Goal: Task Accomplishment & Management: Use online tool/utility

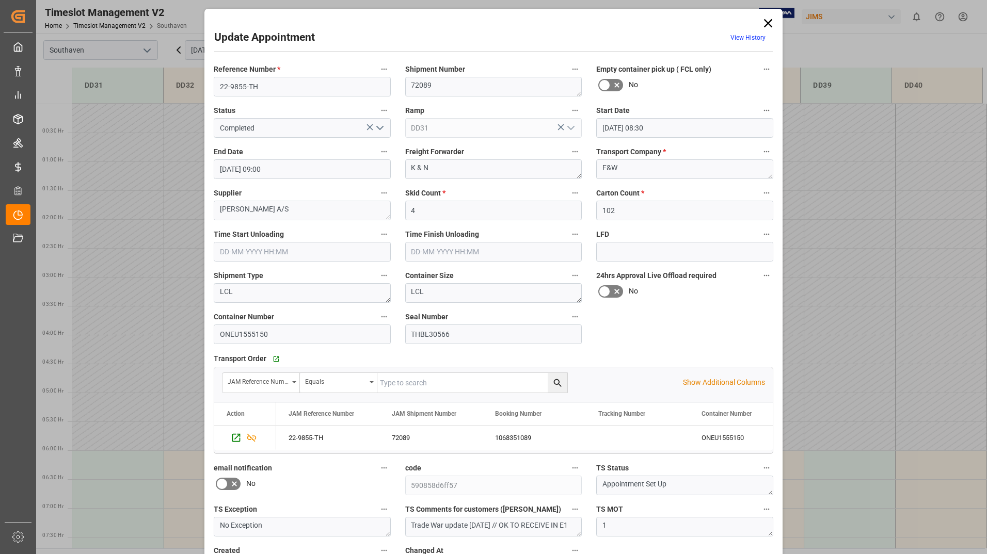
scroll to position [398, 0]
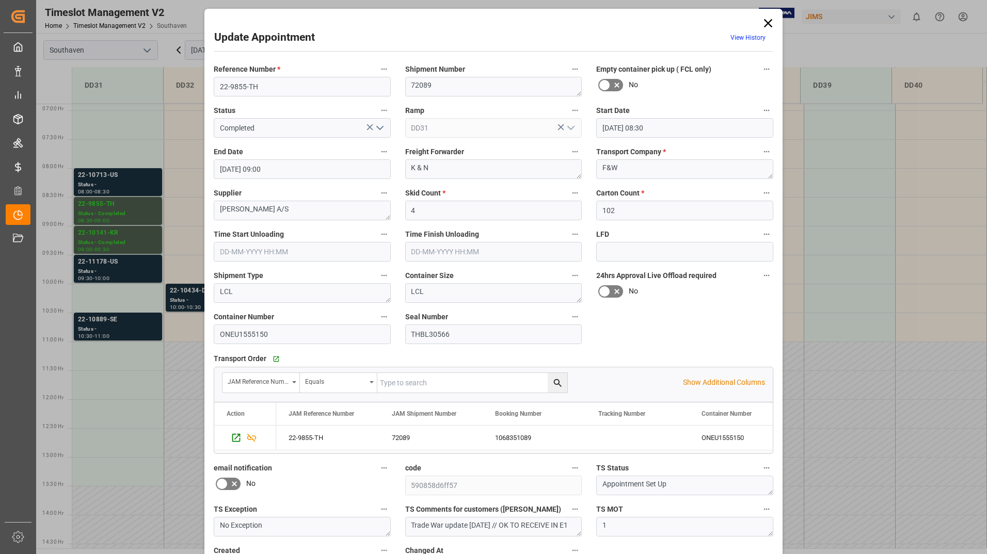
click at [768, 23] on icon at bounding box center [768, 23] width 14 height 14
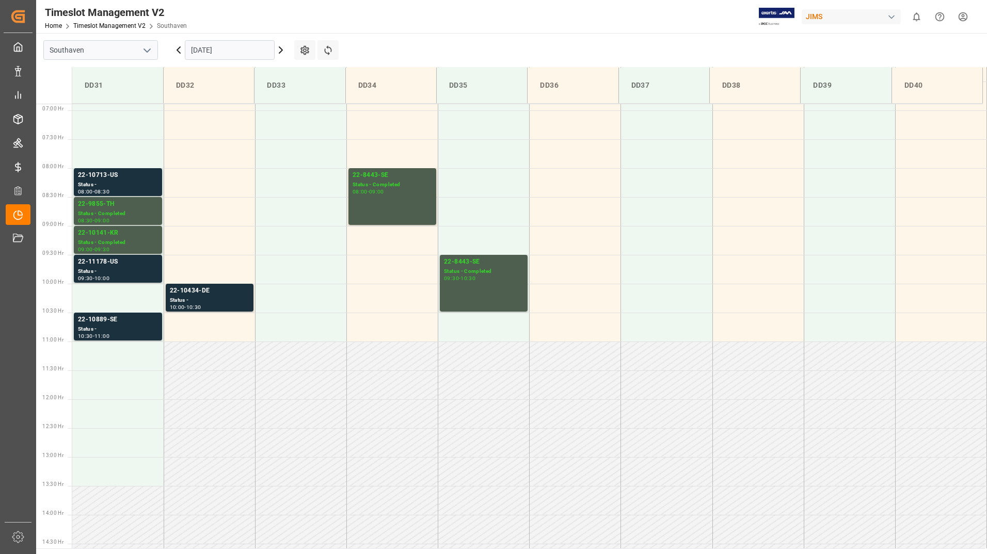
click at [241, 53] on input "[DATE]" at bounding box center [230, 50] width 90 height 20
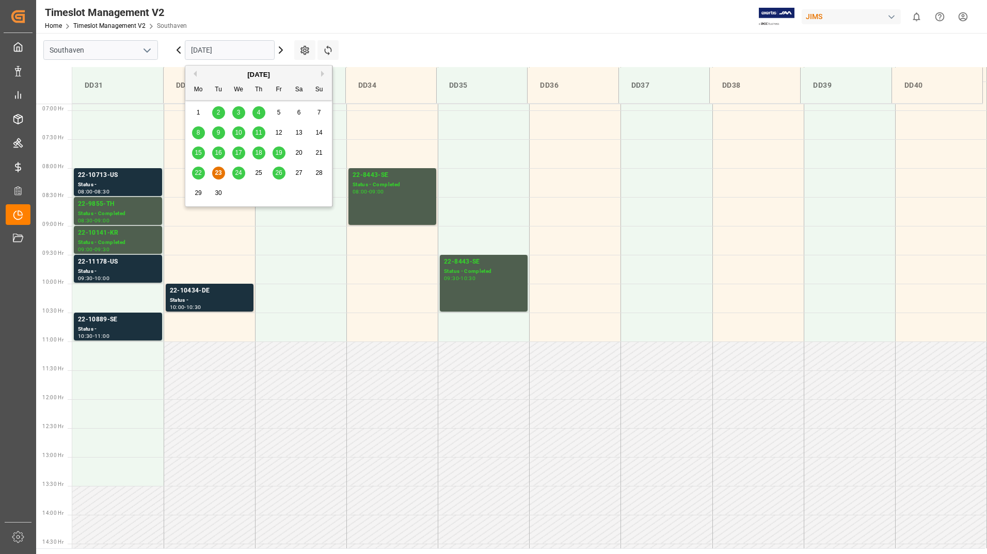
click at [235, 174] on span "24" at bounding box center [238, 172] width 7 height 7
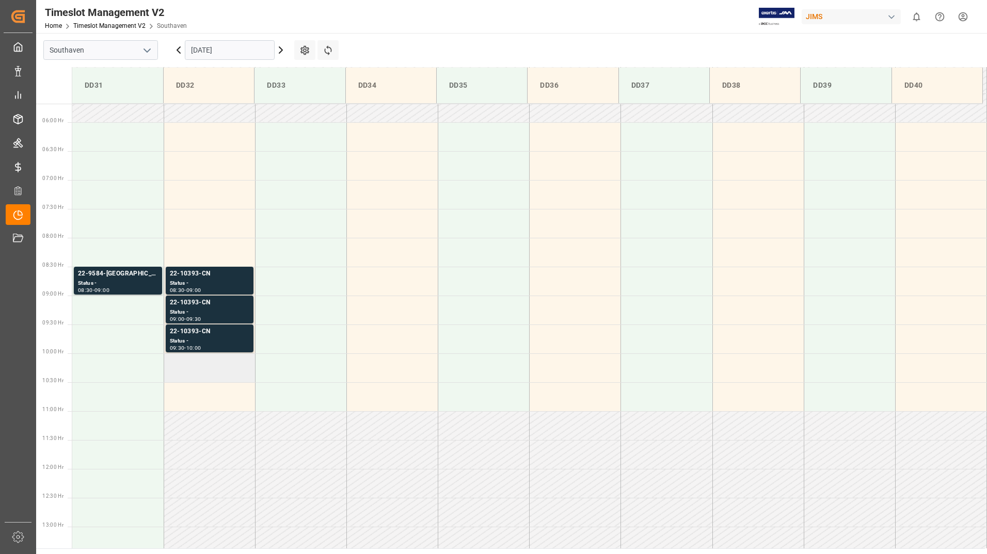
scroll to position [307, 0]
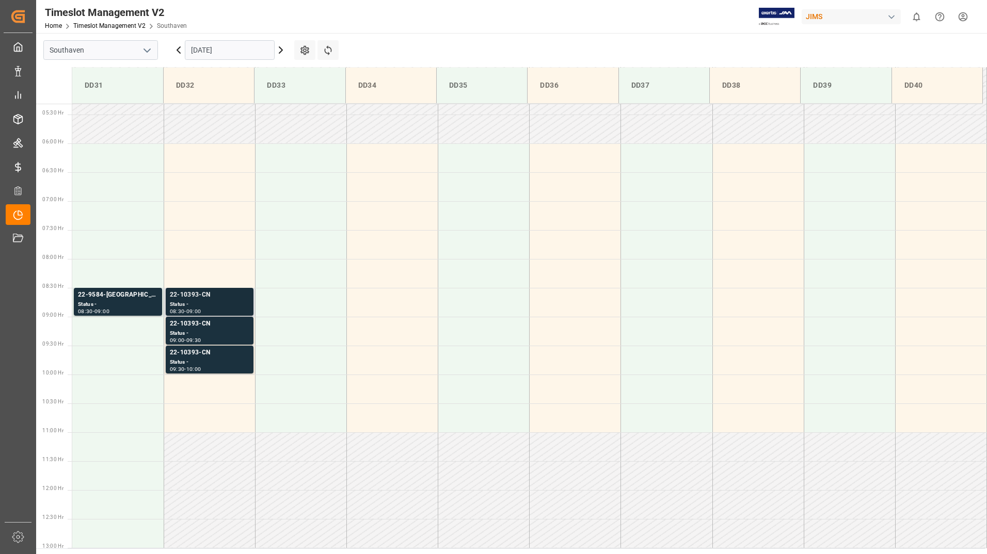
click at [205, 308] on div "Status -" at bounding box center [209, 304] width 79 height 9
click at [206, 324] on div "22-10393-CN" at bounding box center [209, 324] width 79 height 10
click at [211, 357] on div "22-10393-CN" at bounding box center [209, 353] width 79 height 10
click at [215, 337] on div "Status -" at bounding box center [209, 333] width 79 height 9
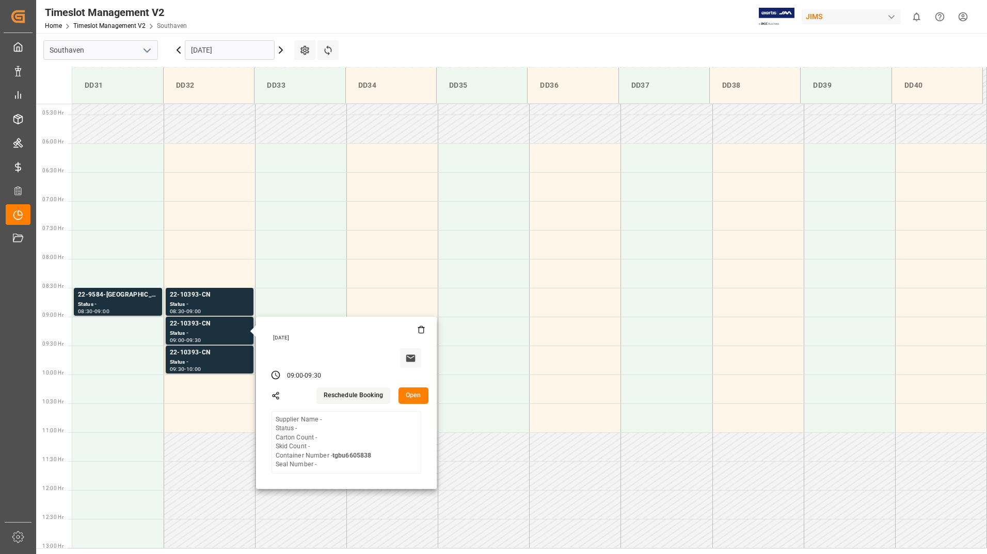
click at [406, 393] on button "Open" at bounding box center [413, 396] width 30 height 17
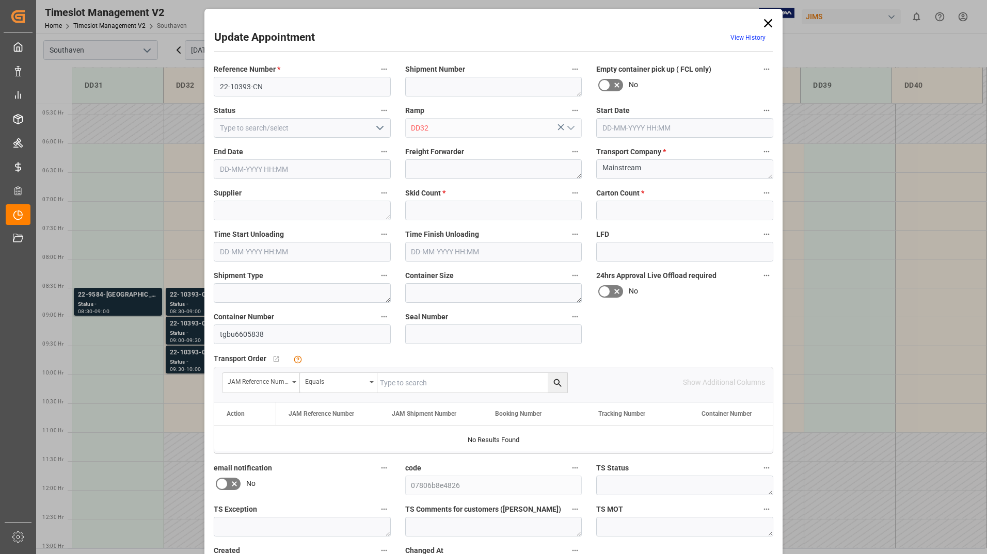
type input "0"
type input "[DATE] 09:00"
type input "[DATE] 09:30"
type input "[DATE] 19:24"
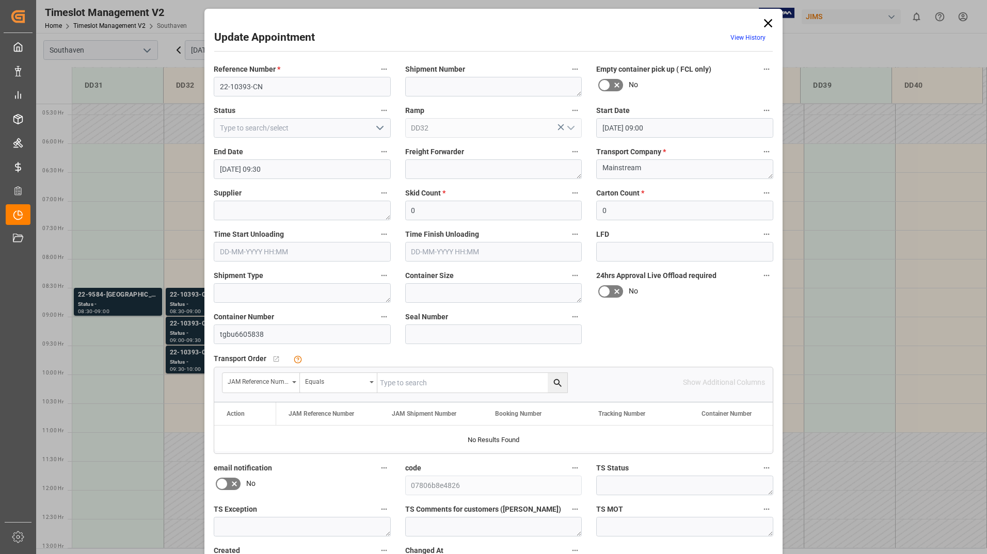
click at [457, 377] on input "text" at bounding box center [472, 383] width 190 height 20
type input "22-10393-cn"
click at [555, 381] on icon "search button" at bounding box center [557, 383] width 11 height 11
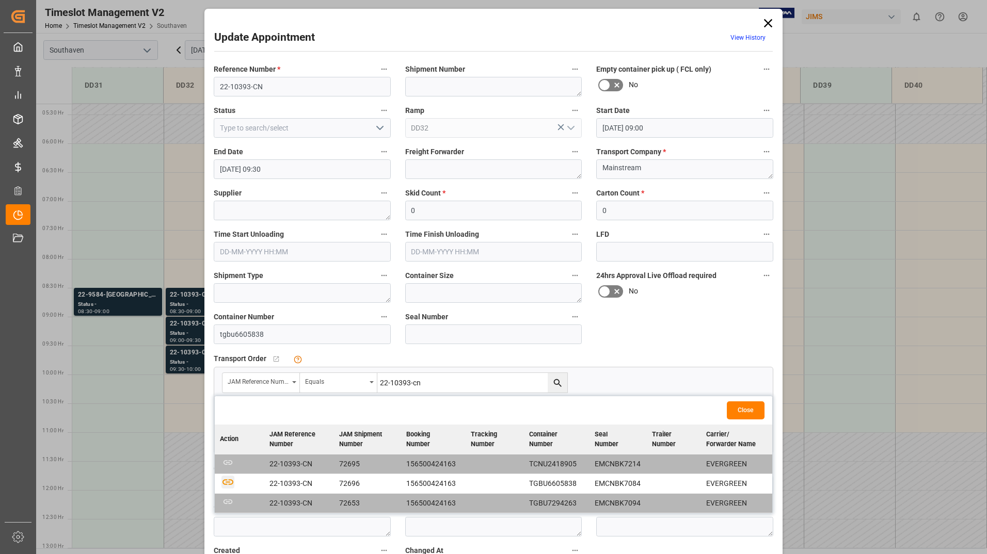
click at [225, 483] on icon "button" at bounding box center [227, 482] width 11 height 6
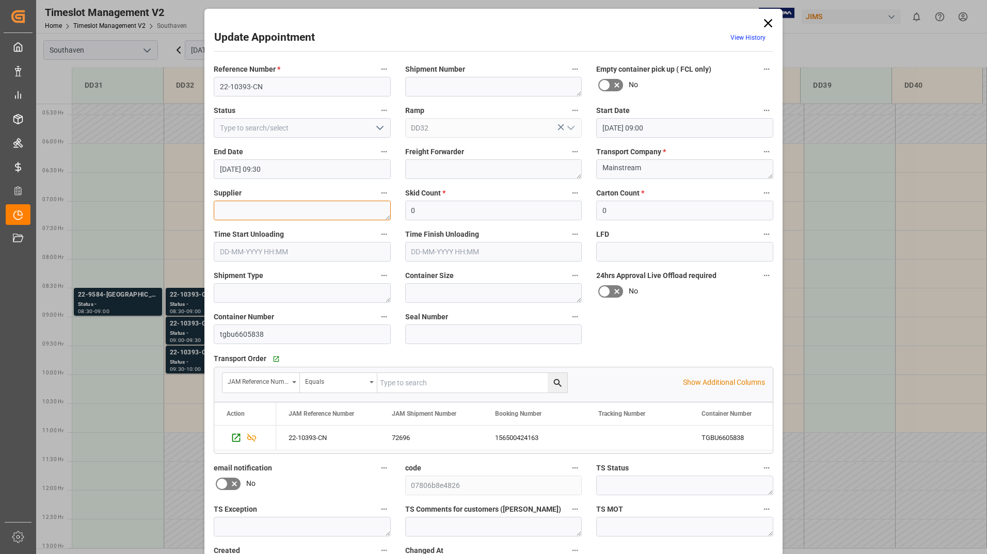
click at [236, 211] on textarea at bounding box center [302, 211] width 177 height 20
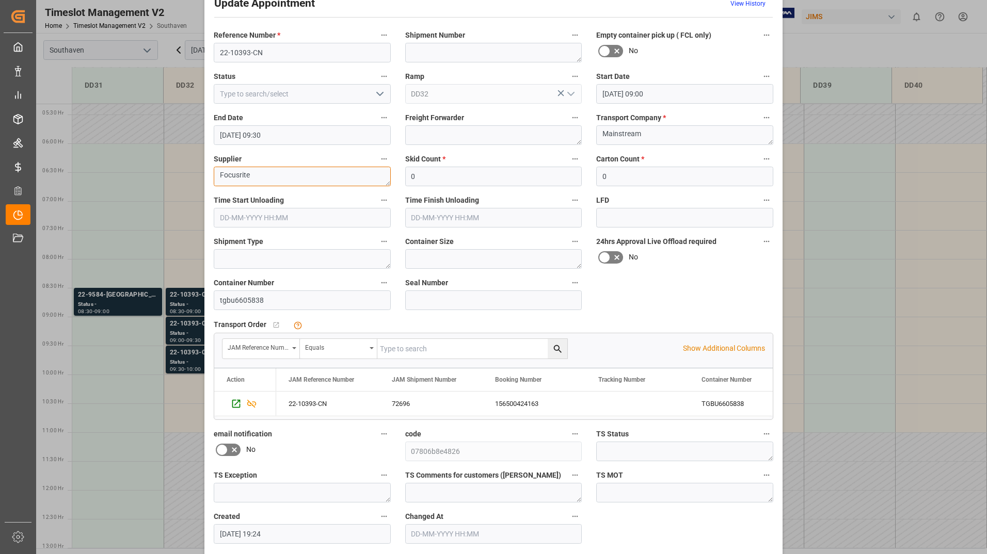
scroll to position [76, 0]
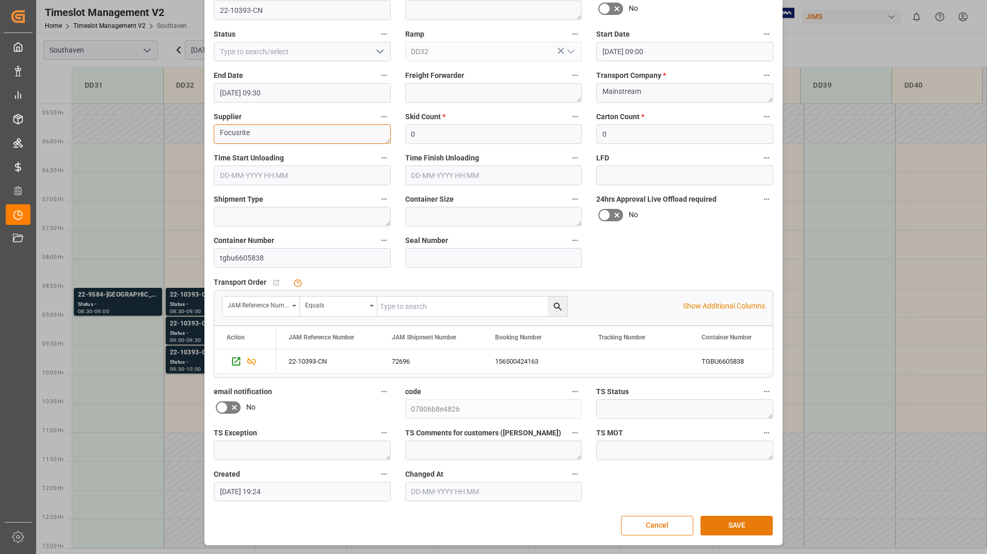
type textarea "Focusrite"
click at [715, 516] on div "Cancel SAVE" at bounding box center [493, 526] width 558 height 20
click at [714, 522] on button "SAVE" at bounding box center [736, 526] width 72 height 20
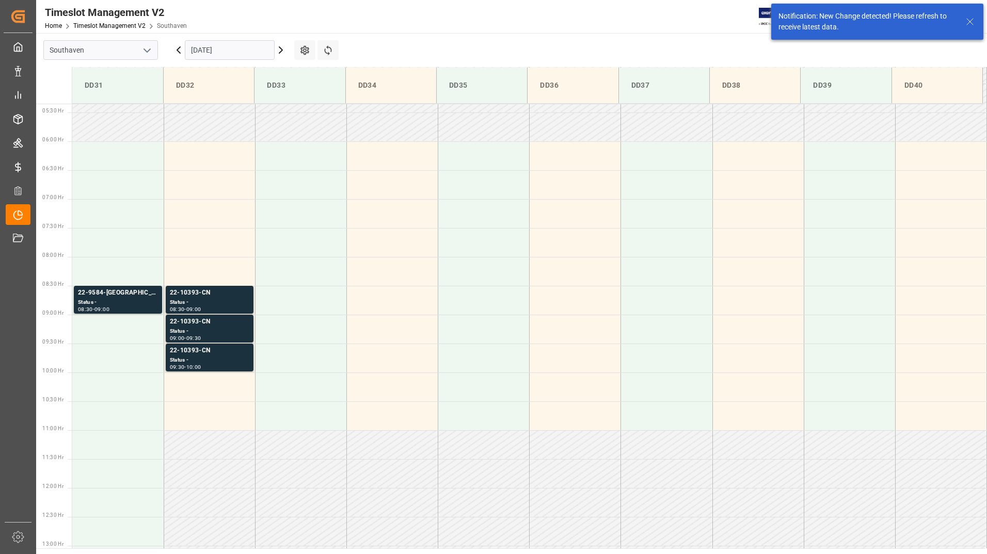
scroll to position [456, 0]
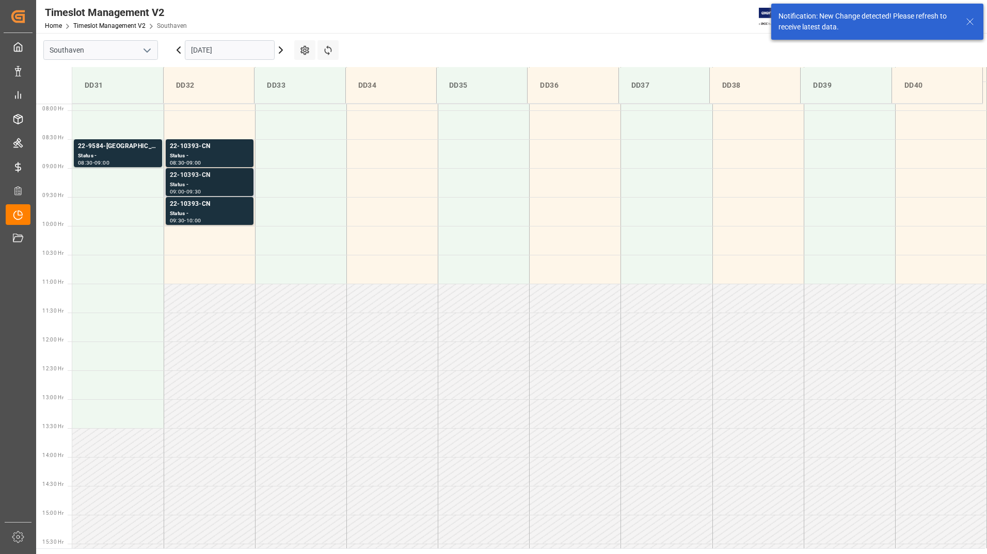
click at [199, 187] on div "Status -" at bounding box center [209, 185] width 79 height 9
click at [202, 153] on div "Status -" at bounding box center [209, 156] width 79 height 9
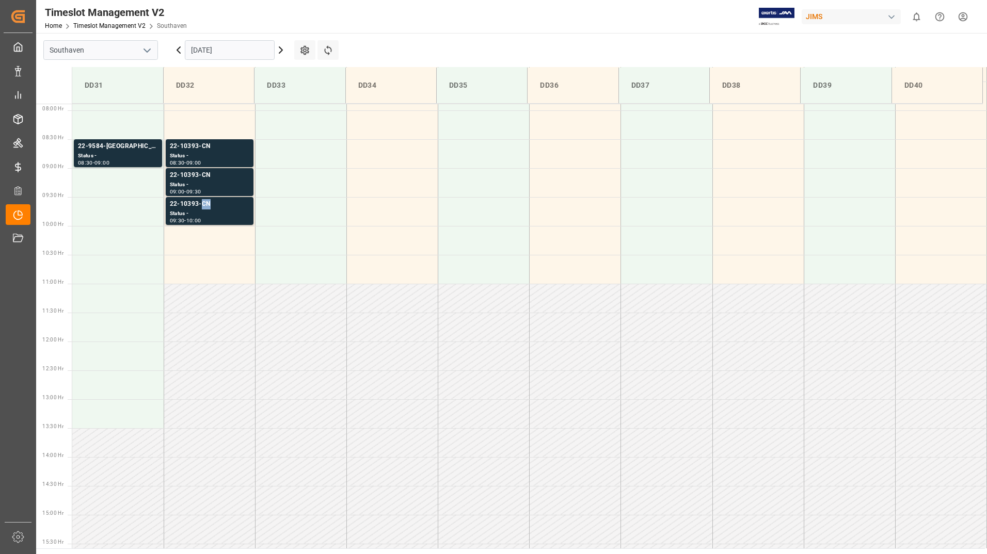
click at [201, 205] on div "22-10393-CN" at bounding box center [209, 204] width 79 height 10
click at [115, 154] on div "Status -" at bounding box center [118, 156] width 80 height 9
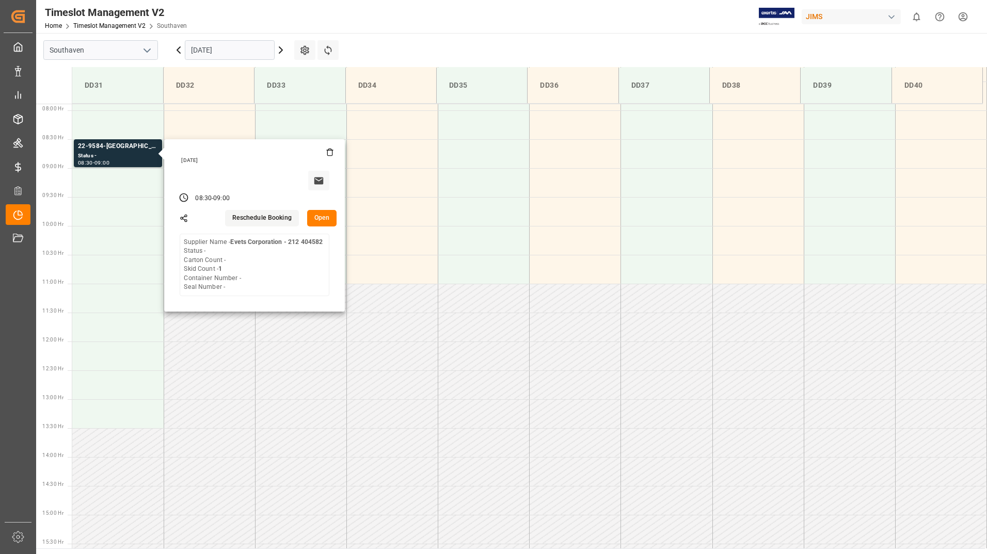
click at [199, 49] on input "[DATE]" at bounding box center [230, 50] width 90 height 20
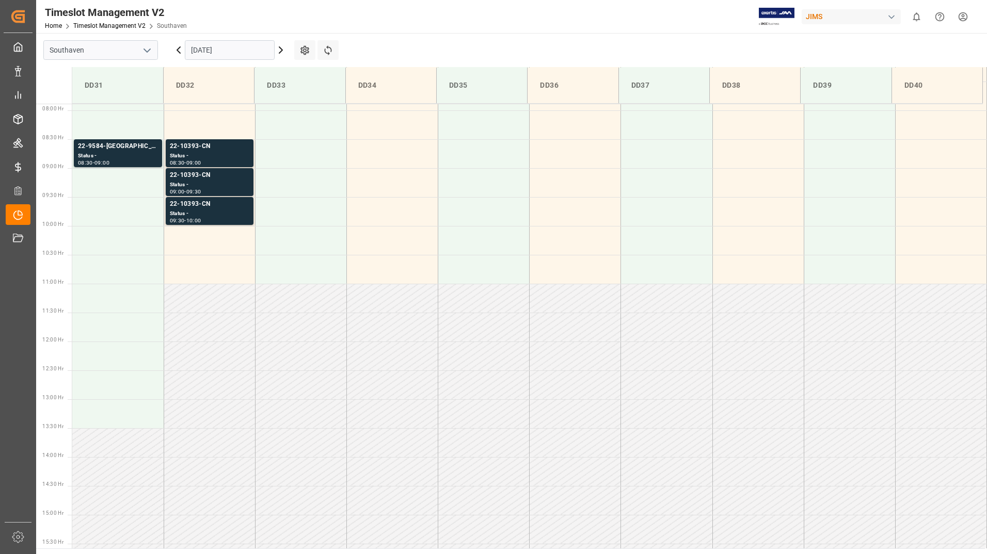
click at [476, 26] on div "Timeslot Management V2 Home Timeslot Management V2 Southaven JIMS 0 Notificatio…" at bounding box center [508, 16] width 958 height 33
